Goal: Complete application form: Complete application form

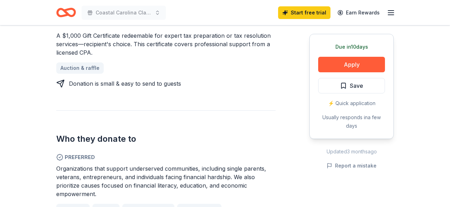
scroll to position [439, 0]
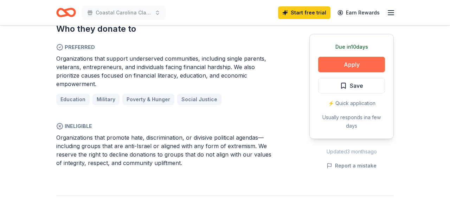
click at [366, 65] on button "Apply" at bounding box center [351, 64] width 67 height 15
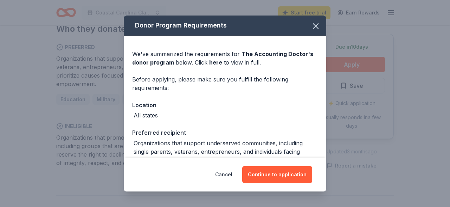
drag, startPoint x: 289, startPoint y: 172, endPoint x: 293, endPoint y: 93, distance: 79.3
click at [295, 95] on div "Donor Program Requirements We've summarized the requirements for The Accounting…" at bounding box center [225, 103] width 203 height 176
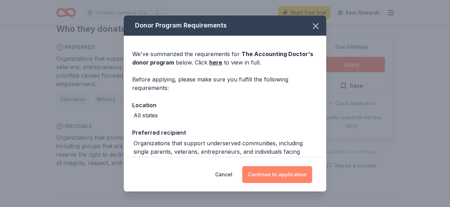
click at [280, 173] on button "Continue to application" at bounding box center [277, 174] width 70 height 17
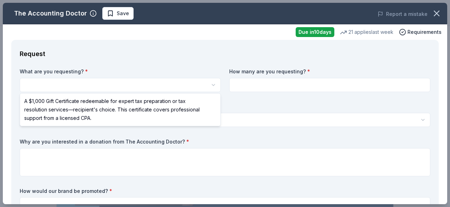
click at [162, 87] on html "Coastal Carolina Classic Save Apply Due [DATE] Share The Accounting Doctor 5.0 …" at bounding box center [225, 103] width 450 height 207
select select "A $1,000 Gift Certificate redeemable for expert tax preparation or tax resoluti…"
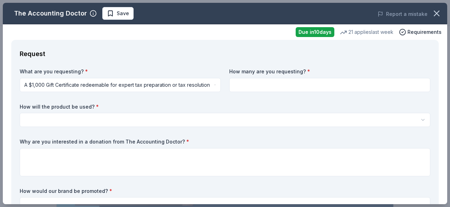
click at [271, 82] on input at bounding box center [329, 85] width 201 height 14
click at [269, 78] on input at bounding box center [329, 85] width 201 height 14
type input "2"
click at [225, 108] on label "How will the product be used? *" at bounding box center [225, 106] width 411 height 7
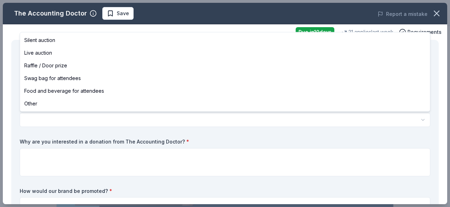
click at [200, 117] on html "Coastal Carolina Classic Save Apply Due [DATE] Share The Accounting Doctor 5.0 …" at bounding box center [225, 103] width 450 height 207
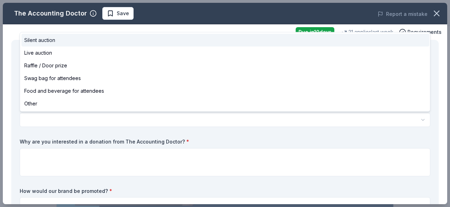
select select "silentAuction"
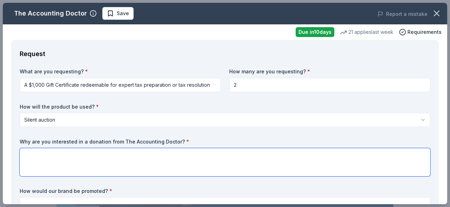
click at [104, 155] on textarea at bounding box center [225, 162] width 411 height 28
click at [100, 155] on textarea at bounding box center [225, 162] width 411 height 28
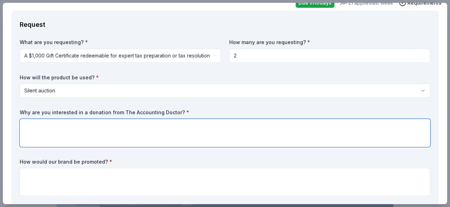
scroll to position [82, 0]
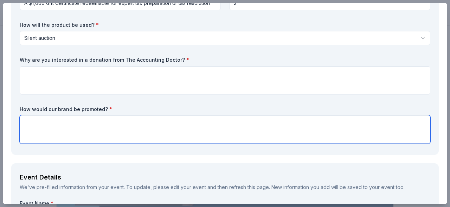
click at [107, 126] on textarea at bounding box center [225, 129] width 411 height 28
type textarea "On our web site and on our program and banner."
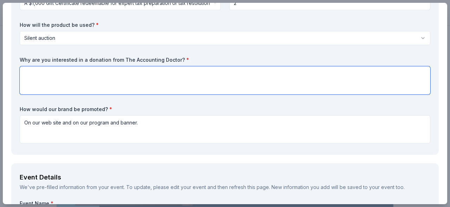
click at [170, 76] on textarea at bounding box center [225, 80] width 411 height 28
type textarea "O"
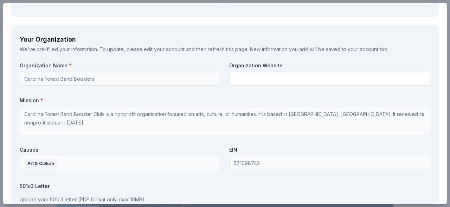
scroll to position [571, 0]
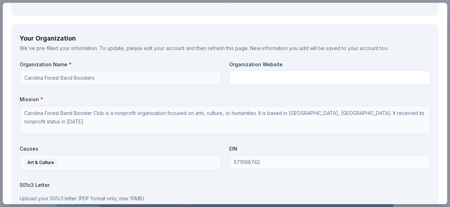
type textarea "We believe that more people could use the help of an accountant"
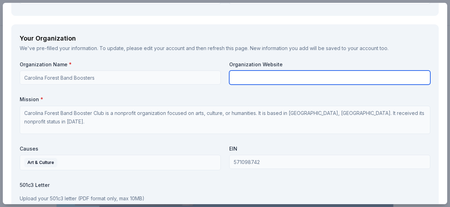
click at [247, 78] on input "text" at bounding box center [329, 77] width 201 height 14
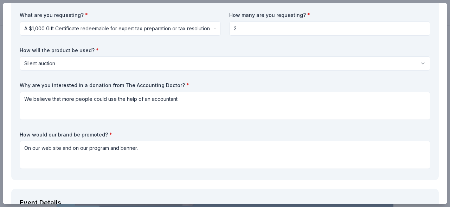
scroll to position [82, 0]
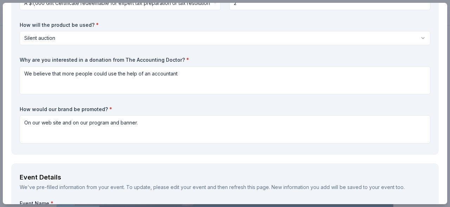
type input "[DOMAIN_NAME]"
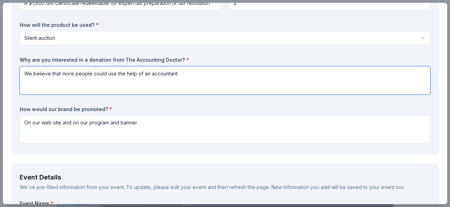
click at [241, 78] on textarea "We believe that more people could use the help of an accountant" at bounding box center [225, 80] width 411 height 28
click at [195, 74] on textarea "We believe that more people could use the help of an accountant" at bounding box center [225, 80] width 411 height 28
click at [221, 71] on textarea "We believe that more people could use the help of an accountant" at bounding box center [225, 80] width 411 height 28
click at [188, 68] on textarea "We believe that more people could use the help of an accountant" at bounding box center [225, 80] width 411 height 28
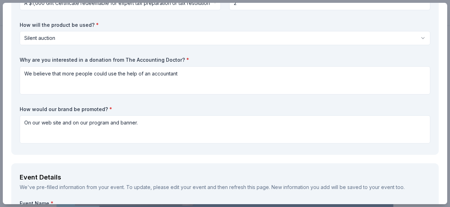
drag, startPoint x: 196, startPoint y: 57, endPoint x: 37, endPoint y: 59, distance: 159.1
click at [37, 59] on label "Why are you interested in a donation from The Accounting Doctor? *" at bounding box center [225, 59] width 411 height 7
click at [21, 59] on label "Why are you interested in a donation from The Accounting Doctor? *" at bounding box center [225, 59] width 411 height 7
drag, startPoint x: 19, startPoint y: 59, endPoint x: 116, endPoint y: 59, distance: 97.1
click at [116, 59] on div "Request What are you requesting? * A $1,000 Gift Certificate redeemable for exp…" at bounding box center [225, 56] width 428 height 196
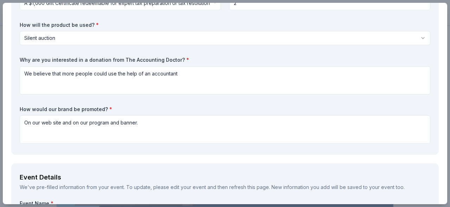
click at [188, 54] on div "What are you requesting? * A $1,000 Gift Certificate redeemable for expert tax …" at bounding box center [225, 66] width 411 height 160
drag, startPoint x: 159, startPoint y: 58, endPoint x: 92, endPoint y: 53, distance: 67.8
click at [97, 54] on div "What are you requesting? * A $1,000 Gift Certificate redeemable for expert tax …" at bounding box center [225, 66] width 411 height 160
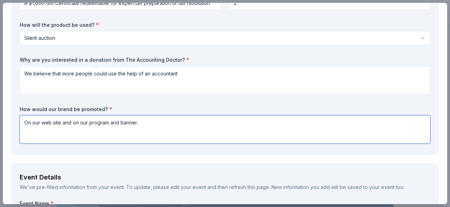
drag, startPoint x: 164, startPoint y: 125, endPoint x: 69, endPoint y: 121, distance: 95.8
click at [69, 121] on textarea "On our web site and on our program and banner." at bounding box center [225, 129] width 411 height 28
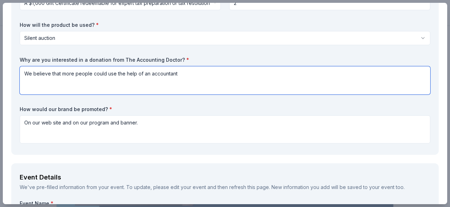
click at [207, 77] on textarea "We believe that more people could use the help of an accountant" at bounding box center [225, 80] width 411 height 28
drag, startPoint x: 209, startPoint y: 74, endPoint x: 0, endPoint y: 75, distance: 209.4
click at [20, 75] on textarea "We believe that more people could use the help of an accountant" at bounding box center [225, 80] width 411 height 28
paste textarea "value The Accounting Doctor as a trusted local business that supports families …"
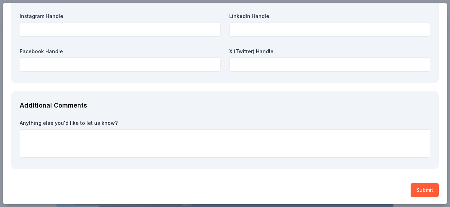
scroll to position [677, 0]
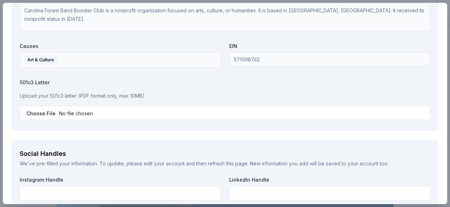
type textarea "We value The Accounting Doctor as a trusted local business that supports famili…"
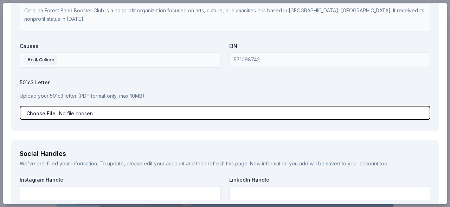
click at [79, 112] on input "file" at bounding box center [225, 113] width 411 height 14
type input "C:\fakepath\CFHS Band w9.pdf"
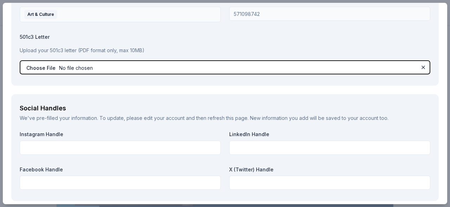
scroll to position [799, 0]
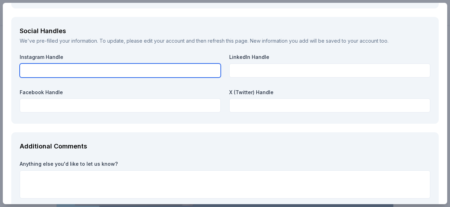
click at [143, 70] on input "text" at bounding box center [120, 70] width 201 height 14
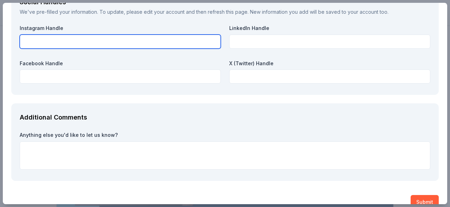
scroll to position [840, 0]
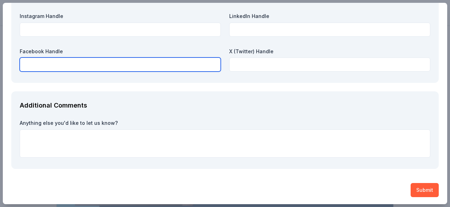
click at [144, 62] on input "text" at bounding box center [120, 64] width 201 height 14
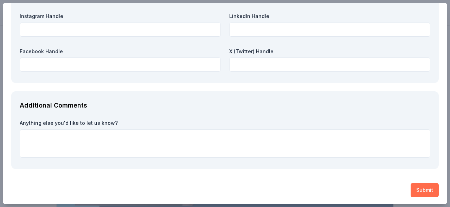
drag, startPoint x: 418, startPoint y: 179, endPoint x: 417, endPoint y: 183, distance: 4.5
click at [417, 185] on button "Submit" at bounding box center [425, 190] width 28 height 14
